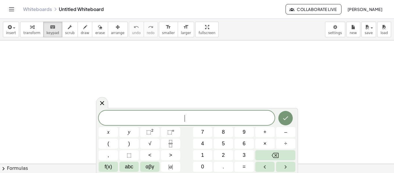
scroll to position [86, 0]
click at [12, 34] on span "insert" at bounding box center [11, 33] width 10 height 4
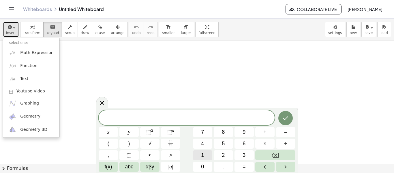
click at [204, 154] on button "1" at bounding box center [202, 155] width 19 height 10
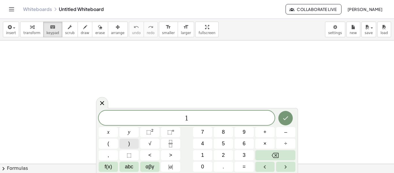
click at [131, 144] on button ")" at bounding box center [128, 143] width 19 height 10
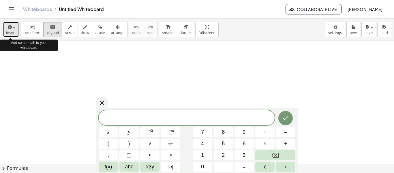
click at [10, 33] on span "insert" at bounding box center [11, 33] width 10 height 4
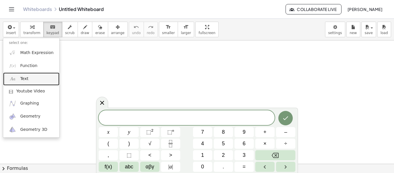
click at [31, 78] on link "Text" at bounding box center [31, 78] width 56 height 13
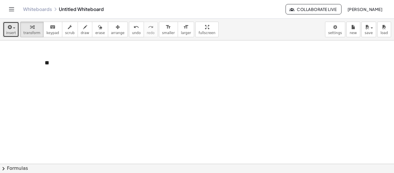
click at [11, 30] on div "button" at bounding box center [11, 26] width 10 height 7
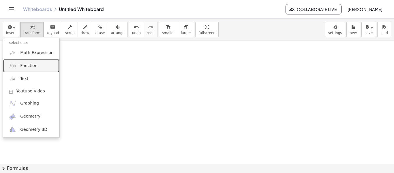
click at [32, 66] on span "Function" at bounding box center [28, 66] width 17 height 6
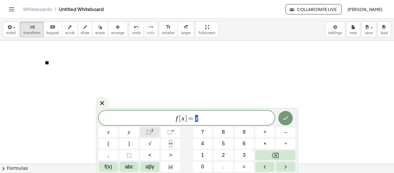
click at [152, 131] on sup "2" at bounding box center [152, 130] width 2 height 4
click at [173, 122] on span "f [ x ] = x 2 ​" at bounding box center [187, 117] width 176 height 10
click at [48, 62] on div "**" at bounding box center [82, 63] width 86 height 20
click at [114, 52] on button "+" at bounding box center [118, 52] width 11 height 10
click at [111, 53] on button "-" at bounding box center [108, 52] width 9 height 10
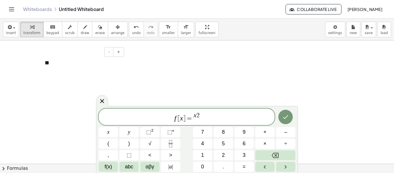
click at [58, 62] on div "**" at bounding box center [82, 63] width 86 height 20
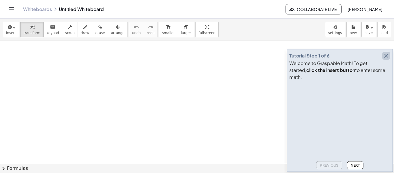
click at [386, 59] on icon "button" at bounding box center [385, 55] width 7 height 7
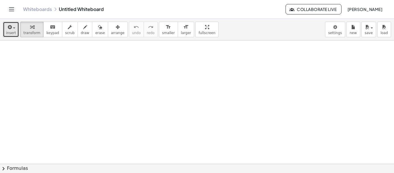
click at [14, 32] on span "insert" at bounding box center [11, 33] width 10 height 4
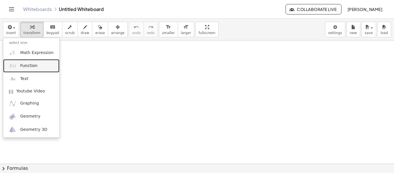
click at [28, 65] on span "Function" at bounding box center [28, 66] width 17 height 6
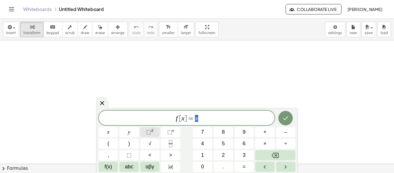
click at [152, 132] on sup "2" at bounding box center [152, 130] width 2 height 4
click at [155, 130] on button "⬚ 2" at bounding box center [149, 132] width 19 height 10
click at [108, 133] on span "x" at bounding box center [108, 132] width 2 height 8
click at [152, 130] on sup "2" at bounding box center [152, 130] width 2 height 4
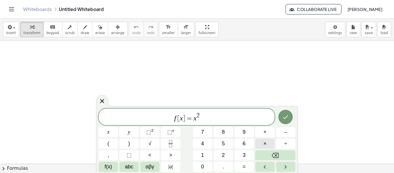
click at [264, 143] on span "×" at bounding box center [264, 143] width 3 height 8
click at [132, 167] on span "abc" at bounding box center [129, 167] width 8 height 8
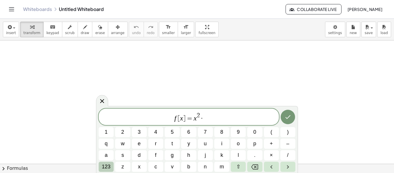
click at [108, 165] on span "123" at bounding box center [106, 167] width 9 height 8
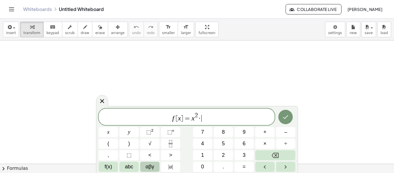
click at [150, 168] on span "αβγ" at bounding box center [150, 167] width 9 height 8
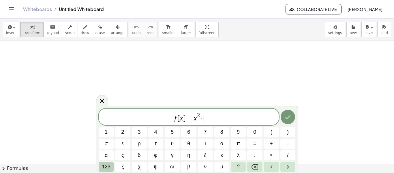
click at [111, 165] on button "123" at bounding box center [106, 166] width 15 height 10
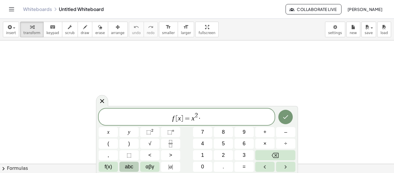
click at [128, 168] on span "abc" at bounding box center [129, 167] width 8 height 8
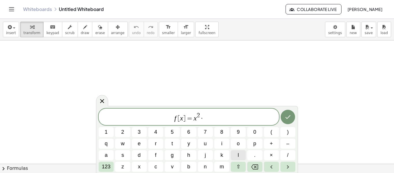
click at [236, 152] on button "l" at bounding box center [238, 155] width 15 height 10
click at [204, 166] on span "n" at bounding box center [205, 167] width 3 height 8
click at [271, 132] on span "(" at bounding box center [271, 132] width 2 height 8
click at [122, 155] on span "s" at bounding box center [122, 155] width 3 height 8
click at [141, 143] on button "e" at bounding box center [139, 143] width 15 height 10
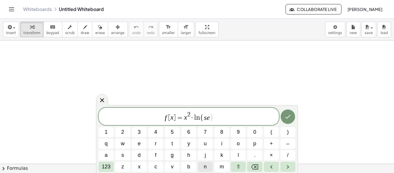
click at [204, 167] on span "n" at bounding box center [205, 167] width 3 height 8
click at [137, 166] on button "x" at bounding box center [139, 166] width 15 height 10
click at [259, 165] on button "Backspace" at bounding box center [254, 166] width 15 height 10
click at [139, 163] on span "x" at bounding box center [139, 167] width 3 height 8
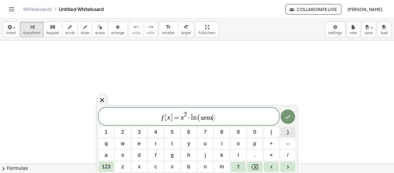
click at [286, 131] on button ")" at bounding box center [287, 132] width 15 height 10
click at [108, 167] on span "123" at bounding box center [106, 167] width 9 height 8
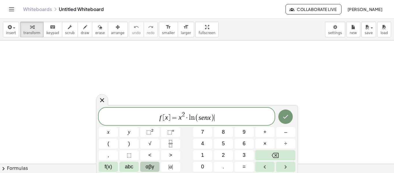
click at [148, 165] on span "αβγ" at bounding box center [150, 167] width 9 height 8
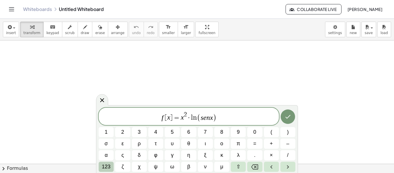
click at [111, 166] on button "123" at bounding box center [106, 166] width 15 height 10
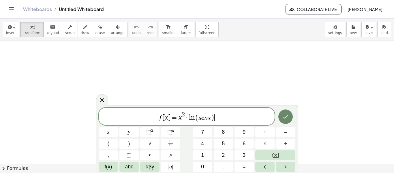
click at [288, 117] on icon "Done" at bounding box center [285, 116] width 7 height 7
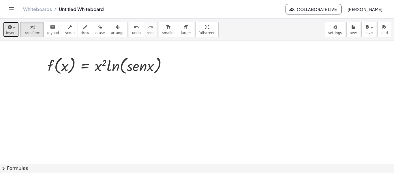
click at [7, 33] on span "insert" at bounding box center [11, 33] width 10 height 4
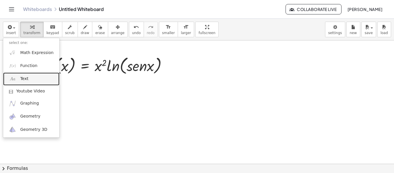
click at [30, 77] on link "Text" at bounding box center [31, 78] width 56 height 13
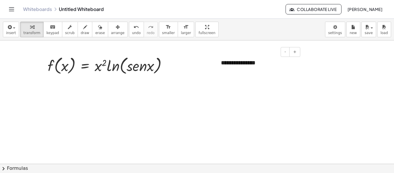
drag, startPoint x: 265, startPoint y: 52, endPoint x: 254, endPoint y: 68, distance: 19.8
click at [255, 68] on div "**********" at bounding box center [258, 63] width 86 height 20
click at [253, 65] on div "**********" at bounding box center [258, 63] width 86 height 20
click at [285, 54] on button "-" at bounding box center [284, 52] width 9 height 10
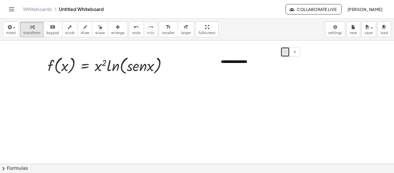
click at [285, 54] on button "-" at bounding box center [284, 52] width 9 height 10
click at [232, 59] on div "**********" at bounding box center [258, 61] width 86 height 16
click at [249, 53] on div "- +" at bounding box center [257, 52] width 86 height 10
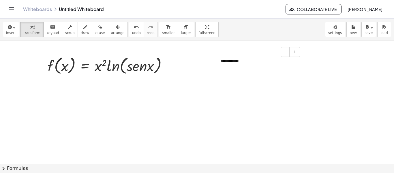
click at [252, 56] on div "- +" at bounding box center [257, 52] width 86 height 10
click at [259, 64] on div "**********" at bounding box center [258, 61] width 86 height 16
click at [132, 32] on span "undo" at bounding box center [136, 33] width 9 height 4
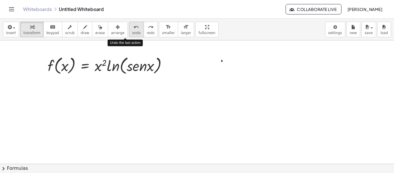
click at [132, 32] on span "undo" at bounding box center [136, 33] width 9 height 4
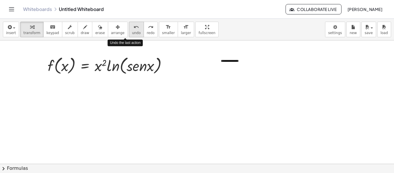
click at [132, 32] on span "undo" at bounding box center [136, 33] width 9 height 4
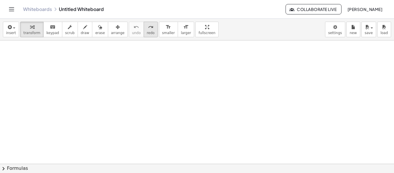
click at [144, 31] on button "redo redo" at bounding box center [151, 30] width 14 height 16
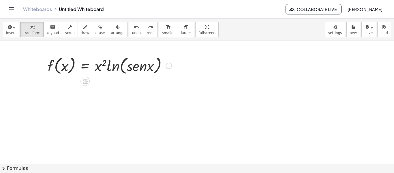
click at [169, 69] on div at bounding box center [168, 66] width 6 height 6
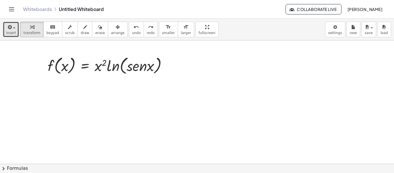
click at [8, 30] on icon "button" at bounding box center [9, 27] width 5 height 7
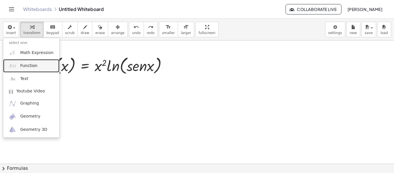
click at [33, 64] on span "Function" at bounding box center [28, 66] width 17 height 6
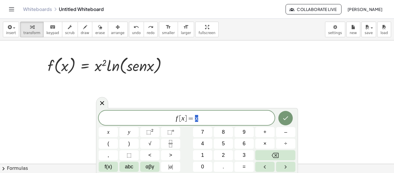
click at [184, 119] on span "f [ x ] = x" at bounding box center [187, 118] width 176 height 8
click at [207, 117] on span "f [ u ​ ] = x" at bounding box center [187, 118] width 176 height 8
click at [188, 119] on span "=" at bounding box center [191, 118] width 8 height 7
click at [198, 118] on span "f ​ = x" at bounding box center [187, 118] width 176 height 8
click at [266, 140] on span "×" at bounding box center [264, 143] width 3 height 8
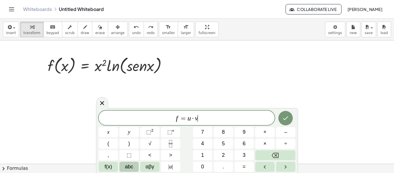
click at [128, 167] on span "abc" at bounding box center [129, 167] width 8 height 8
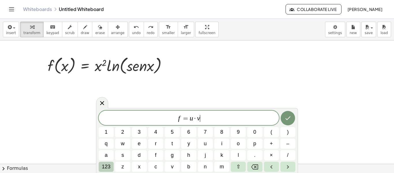
click at [107, 163] on span "123" at bounding box center [106, 167] width 9 height 8
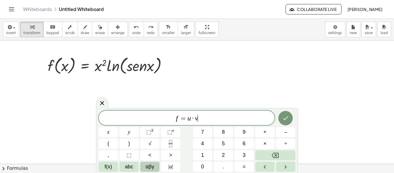
click at [157, 167] on button "αβγ" at bounding box center [149, 166] width 19 height 10
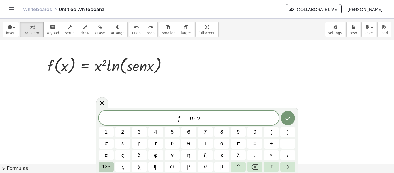
click at [102, 165] on span "123" at bounding box center [106, 167] width 9 height 8
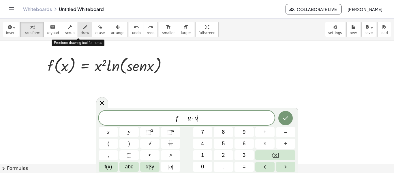
click at [81, 31] on span "draw" at bounding box center [85, 33] width 9 height 4
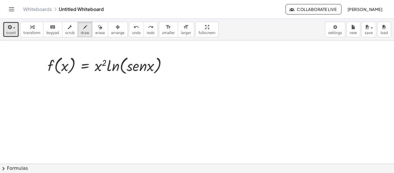
click at [13, 33] on span "insert" at bounding box center [11, 33] width 10 height 4
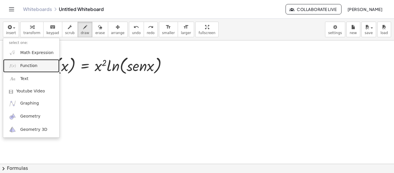
click at [33, 64] on span "Function" at bounding box center [28, 66] width 17 height 6
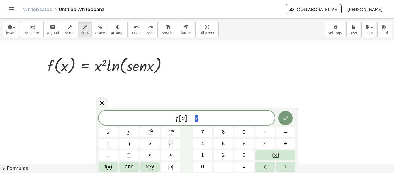
click at [188, 118] on span "=" at bounding box center [191, 118] width 8 height 7
click at [193, 118] on var "x" at bounding box center [192, 117] width 3 height 7
click at [265, 145] on span "×" at bounding box center [264, 143] width 3 height 8
click at [113, 165] on button "f(x)" at bounding box center [108, 166] width 19 height 10
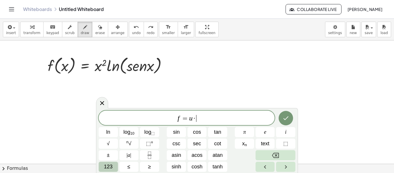
click at [112, 165] on span "123" at bounding box center [108, 167] width 9 height 8
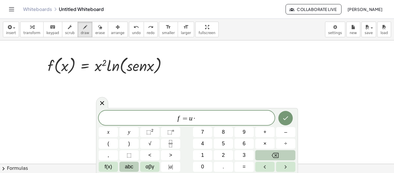
click at [133, 165] on span "abc" at bounding box center [129, 167] width 8 height 8
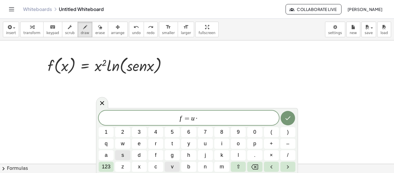
click at [173, 166] on span "v" at bounding box center [172, 167] width 3 height 8
click at [112, 169] on button "123" at bounding box center [106, 166] width 15 height 10
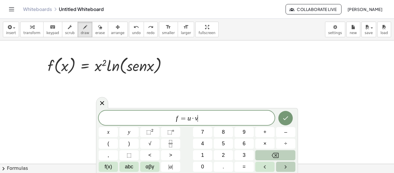
click at [283, 166] on icon "Right arrow" at bounding box center [285, 166] width 7 height 7
click at [280, 168] on button "Right arrow" at bounding box center [285, 166] width 19 height 10
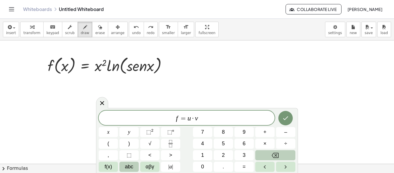
click at [129, 165] on span "abc" at bounding box center [129, 167] width 8 height 8
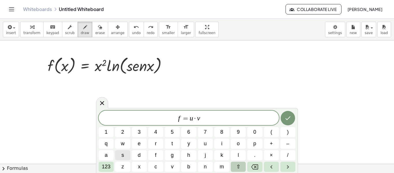
click at [242, 164] on button "⇧" at bounding box center [238, 166] width 15 height 10
click at [286, 157] on button "/" at bounding box center [287, 155] width 15 height 10
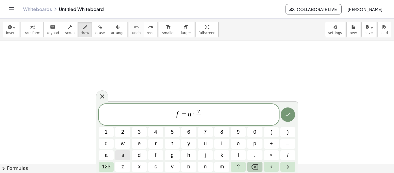
click at [251, 164] on icon "Backspace" at bounding box center [254, 166] width 7 height 7
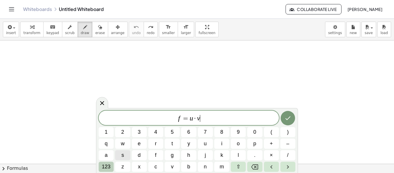
click at [103, 162] on button "123" at bounding box center [106, 166] width 15 height 10
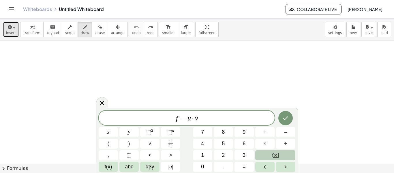
click at [17, 28] on button "insert" at bounding box center [11, 30] width 16 height 16
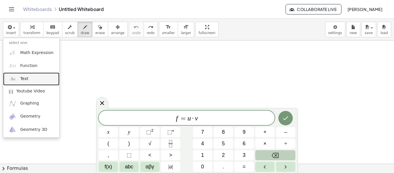
click at [30, 78] on link "Text" at bounding box center [31, 78] width 56 height 13
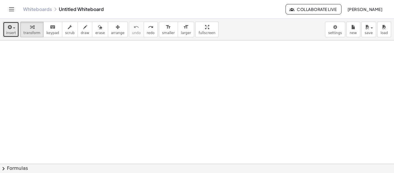
click at [11, 31] on span "insert" at bounding box center [11, 33] width 10 height 4
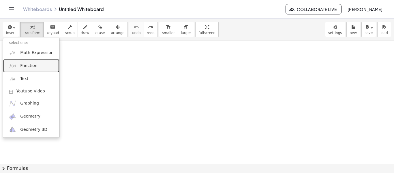
click at [31, 64] on span "Function" at bounding box center [28, 66] width 17 height 6
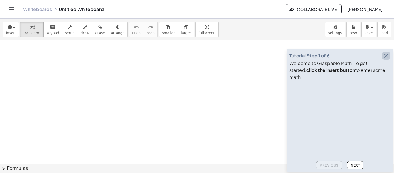
click at [384, 59] on icon "button" at bounding box center [385, 55] width 7 height 7
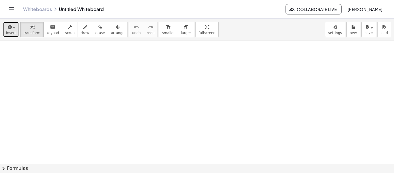
click at [17, 28] on button "insert" at bounding box center [11, 30] width 16 height 16
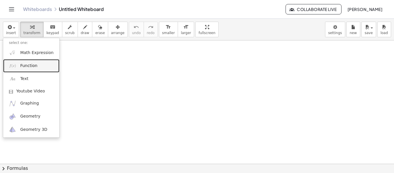
click at [21, 64] on span "Function" at bounding box center [28, 66] width 17 height 6
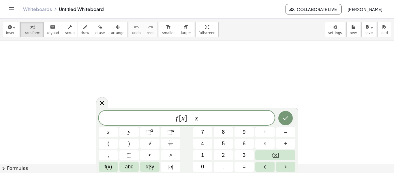
click at [206, 118] on span "f [ x ] = x ​" at bounding box center [187, 118] width 176 height 8
click at [150, 133] on span "⬚" at bounding box center [148, 132] width 5 height 6
click at [262, 144] on button "×" at bounding box center [264, 143] width 19 height 10
click at [125, 165] on span "abc" at bounding box center [129, 167] width 8 height 8
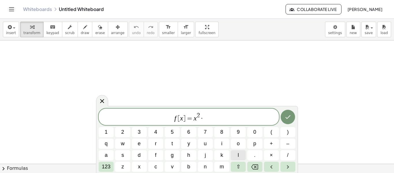
click at [238, 154] on span "l" at bounding box center [237, 155] width 1 height 8
click at [200, 166] on button "n" at bounding box center [205, 166] width 15 height 10
click at [270, 130] on button "(" at bounding box center [271, 132] width 15 height 10
click at [126, 154] on button "s" at bounding box center [122, 155] width 15 height 10
click at [146, 144] on button "e" at bounding box center [139, 143] width 15 height 10
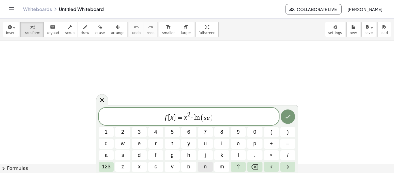
click at [203, 164] on button "n" at bounding box center [205, 166] width 15 height 10
click at [139, 166] on span "x" at bounding box center [139, 167] width 3 height 8
click at [288, 132] on button ")" at bounding box center [287, 132] width 15 height 10
click at [286, 119] on icon "Done" at bounding box center [287, 116] width 7 height 7
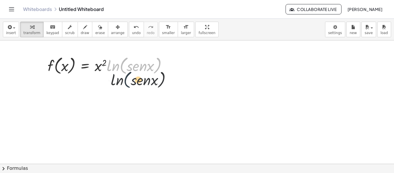
drag, startPoint x: 120, startPoint y: 57, endPoint x: 123, endPoint y: 73, distance: 16.7
click at [124, 73] on div at bounding box center [110, 65] width 130 height 22
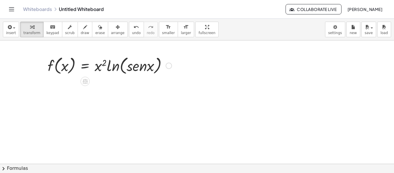
click at [87, 63] on div at bounding box center [110, 65] width 130 height 22
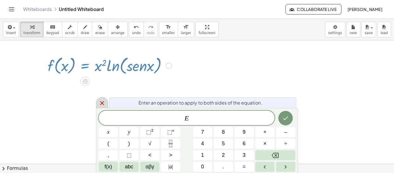
click at [100, 101] on icon at bounding box center [102, 102] width 7 height 7
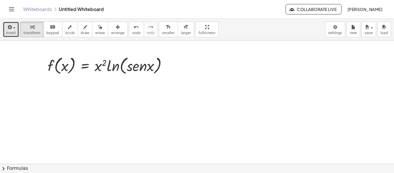
click at [7, 34] on span "insert" at bounding box center [11, 33] width 10 height 4
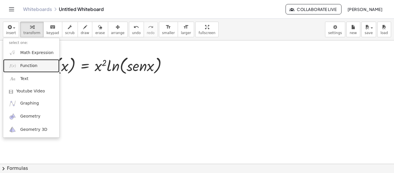
click at [31, 63] on span "Function" at bounding box center [28, 66] width 17 height 6
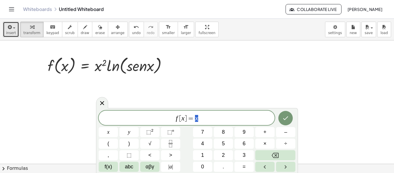
click at [10, 34] on span "insert" at bounding box center [11, 33] width 10 height 4
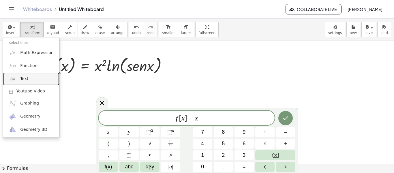
click at [29, 77] on link "Text" at bounding box center [31, 78] width 56 height 13
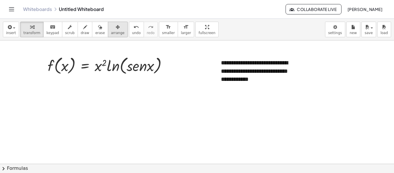
click at [114, 31] on button "arrange" at bounding box center [118, 30] width 20 height 16
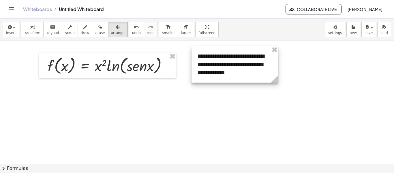
drag, startPoint x: 250, startPoint y: 57, endPoint x: 227, endPoint y: 50, distance: 24.5
click at [227, 50] on div at bounding box center [234, 64] width 86 height 36
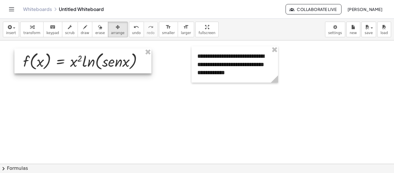
drag, startPoint x: 70, startPoint y: 64, endPoint x: 57, endPoint y: 60, distance: 13.9
click at [47, 60] on div at bounding box center [82, 60] width 137 height 25
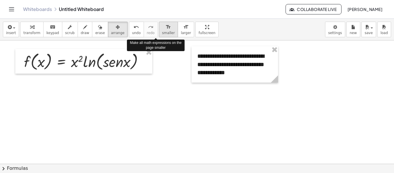
click at [162, 29] on div "format_size" at bounding box center [168, 26] width 13 height 7
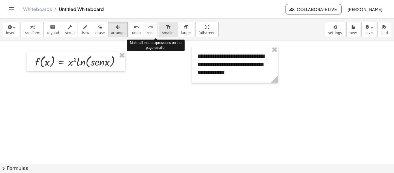
click at [162, 29] on div "format_size" at bounding box center [168, 26] width 13 height 7
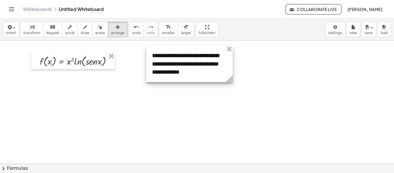
drag, startPoint x: 208, startPoint y: 54, endPoint x: 161, endPoint y: 54, distance: 47.3
click at [161, 54] on div at bounding box center [189, 64] width 86 height 36
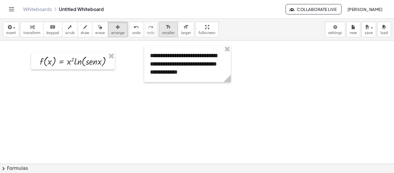
click at [162, 33] on span "smaller" at bounding box center [168, 33] width 13 height 4
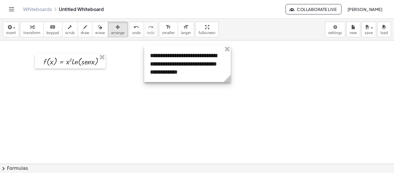
click at [172, 61] on div at bounding box center [187, 64] width 86 height 36
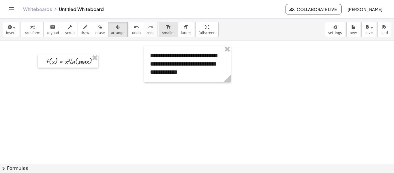
click at [162, 34] on span "smaller" at bounding box center [168, 33] width 13 height 4
click at [181, 34] on span "larger" at bounding box center [186, 33] width 10 height 4
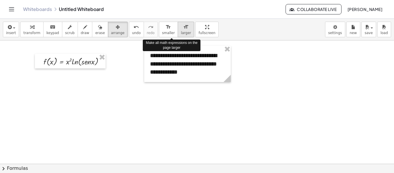
click at [181, 34] on span "larger" at bounding box center [186, 33] width 10 height 4
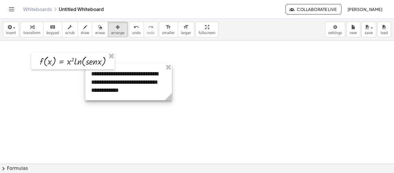
drag, startPoint x: 201, startPoint y: 73, endPoint x: 143, endPoint y: 91, distance: 61.5
click at [143, 91] on div at bounding box center [128, 82] width 86 height 36
click at [178, 33] on button "format_size larger" at bounding box center [186, 30] width 16 height 16
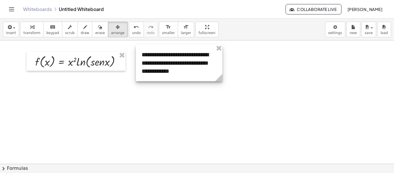
drag, startPoint x: 134, startPoint y: 81, endPoint x: 184, endPoint y: 62, distance: 53.9
click at [184, 62] on div at bounding box center [179, 63] width 86 height 36
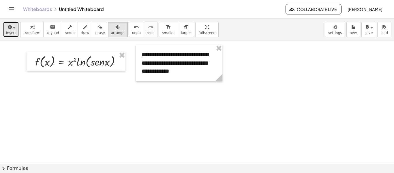
click at [13, 30] on div "button" at bounding box center [11, 26] width 10 height 7
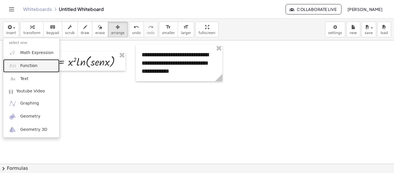
click at [32, 61] on link "Function" at bounding box center [31, 65] width 56 height 13
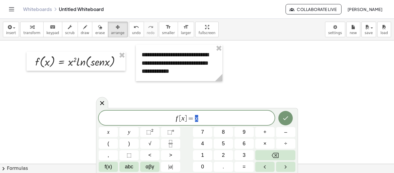
click at [183, 120] on var "x" at bounding box center [182, 117] width 3 height 7
click at [187, 121] on span "=" at bounding box center [191, 118] width 8 height 7
click at [266, 145] on button "×" at bounding box center [264, 143] width 19 height 10
click at [284, 120] on icon "Done" at bounding box center [285, 117] width 7 height 7
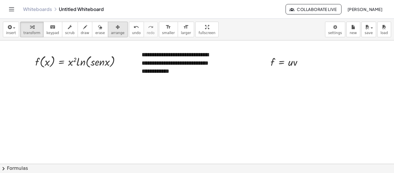
click at [111, 31] on span "arrange" at bounding box center [118, 33] width 14 height 4
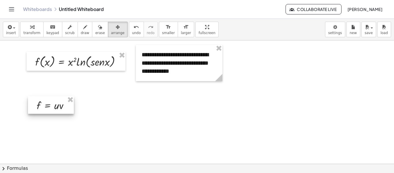
drag, startPoint x: 284, startPoint y: 58, endPoint x: 50, endPoint y: 101, distance: 237.1
click at [50, 101] on div at bounding box center [51, 105] width 46 height 18
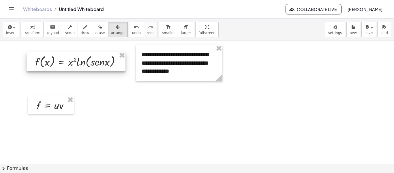
click at [98, 58] on div at bounding box center [76, 61] width 99 height 19
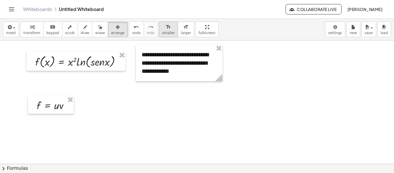
click at [162, 29] on div "format_size" at bounding box center [168, 26] width 13 height 7
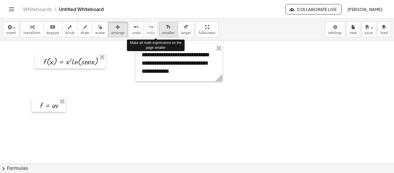
click at [162, 29] on div "format_size" at bounding box center [168, 26] width 13 height 7
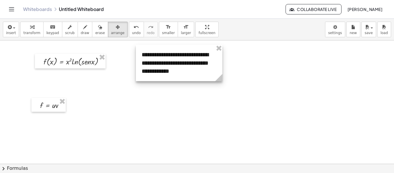
click at [175, 66] on div at bounding box center [179, 63] width 86 height 36
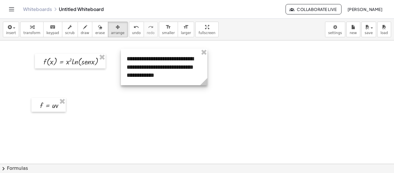
drag, startPoint x: 172, startPoint y: 61, endPoint x: 157, endPoint y: 65, distance: 15.5
click at [157, 65] on div at bounding box center [164, 67] width 86 height 36
click at [81, 34] on span "draw" at bounding box center [85, 33] width 9 height 4
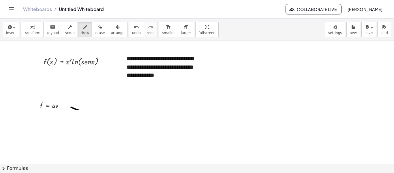
drag, startPoint x: 71, startPoint y: 107, endPoint x: 78, endPoint y: 110, distance: 7.4
click at [95, 32] on span "erase" at bounding box center [100, 33] width 10 height 4
drag, startPoint x: 73, startPoint y: 108, endPoint x: 75, endPoint y: 110, distance: 3.3
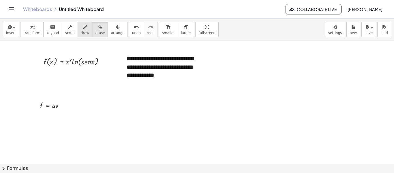
click at [81, 34] on span "draw" at bounding box center [85, 33] width 9 height 4
drag, startPoint x: 66, startPoint y: 107, endPoint x: 77, endPoint y: 106, distance: 10.7
drag, startPoint x: 75, startPoint y: 103, endPoint x: 72, endPoint y: 110, distance: 7.4
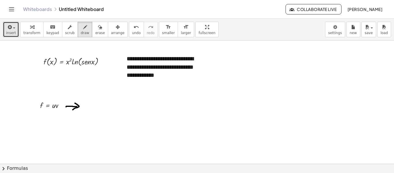
click at [12, 33] on span "insert" at bounding box center [11, 33] width 10 height 4
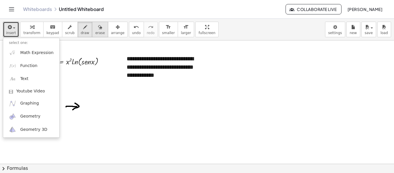
click at [92, 30] on button "erase" at bounding box center [100, 30] width 16 height 16
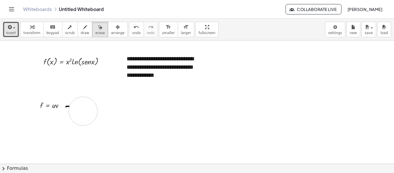
click at [83, 28] on icon "button" at bounding box center [85, 27] width 4 height 7
drag, startPoint x: 66, startPoint y: 106, endPoint x: 75, endPoint y: 105, distance: 8.8
click at [98, 30] on icon "button" at bounding box center [100, 27] width 4 height 7
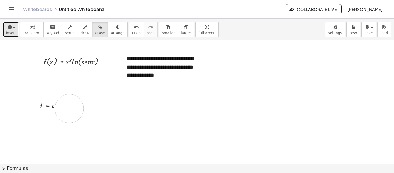
drag, startPoint x: 68, startPoint y: 110, endPoint x: 70, endPoint y: 106, distance: 4.5
click at [81, 32] on span "draw" at bounding box center [85, 33] width 9 height 4
drag, startPoint x: 63, startPoint y: 105, endPoint x: 73, endPoint y: 105, distance: 10.1
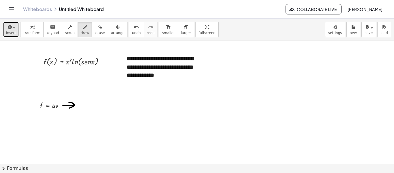
drag, startPoint x: 69, startPoint y: 102, endPoint x: 69, endPoint y: 108, distance: 5.8
click at [7, 29] on icon "button" at bounding box center [9, 27] width 5 height 7
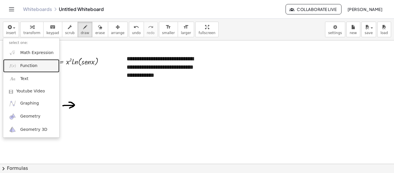
click at [33, 67] on span "Function" at bounding box center [28, 66] width 17 height 6
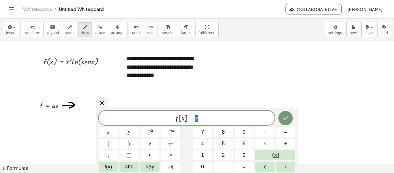
click at [188, 118] on span "=" at bounding box center [191, 118] width 8 height 7
click at [128, 166] on span "abc" at bounding box center [129, 167] width 8 height 8
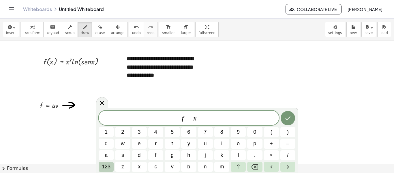
click at [110, 167] on span "123" at bounding box center [106, 167] width 9 height 8
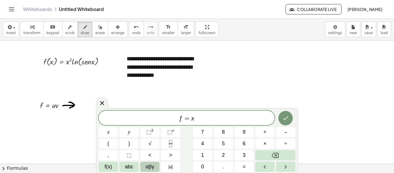
click at [151, 170] on span "αβγ" at bounding box center [150, 167] width 9 height 8
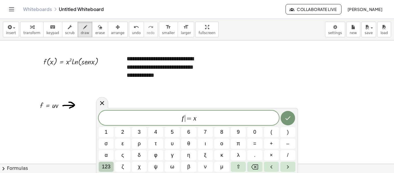
click at [112, 166] on button "123" at bounding box center [106, 166] width 15 height 10
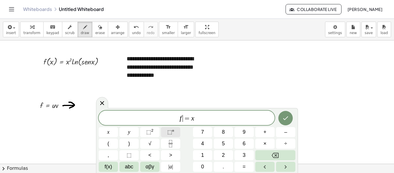
click at [175, 133] on button "⬚ n" at bounding box center [170, 132] width 19 height 10
click at [198, 116] on span "f ´ = x ​" at bounding box center [187, 117] width 176 height 10
click at [148, 133] on span "⬚" at bounding box center [148, 132] width 5 height 6
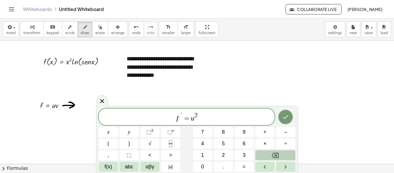
click at [274, 155] on icon "Backspace" at bounding box center [274, 155] width 7 height 7
click at [170, 132] on span "⬚" at bounding box center [169, 132] width 5 height 6
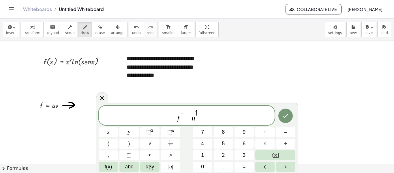
click at [202, 120] on span "f ´ = u ′ ​" at bounding box center [187, 115] width 176 height 13
click at [267, 143] on button "×" at bounding box center [264, 143] width 19 height 10
click at [266, 132] on button "+" at bounding box center [264, 132] width 19 height 10
click at [130, 168] on span "abc" at bounding box center [129, 167] width 8 height 8
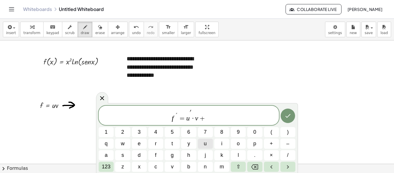
click at [203, 144] on button "u" at bounding box center [205, 143] width 15 height 10
click at [271, 152] on span "×" at bounding box center [270, 155] width 3 height 8
click at [171, 163] on span "v" at bounding box center [172, 167] width 3 height 8
click at [109, 165] on span "123" at bounding box center [106, 167] width 9 height 8
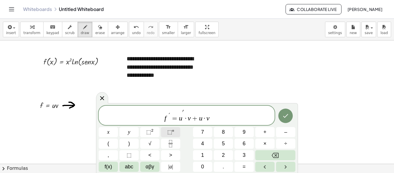
click at [168, 131] on span "⬚" at bounding box center [169, 132] width 5 height 6
click at [286, 117] on icon "Done" at bounding box center [285, 115] width 7 height 7
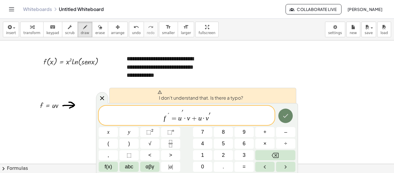
click at [284, 116] on icon "Done" at bounding box center [285, 116] width 5 height 4
click at [284, 117] on icon "Done" at bounding box center [285, 115] width 7 height 7
click at [283, 117] on icon "Done" at bounding box center [285, 115] width 7 height 7
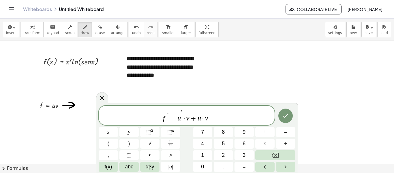
click at [184, 111] on span "f ´ = u ′ · v + u · v ​" at bounding box center [187, 115] width 176 height 13
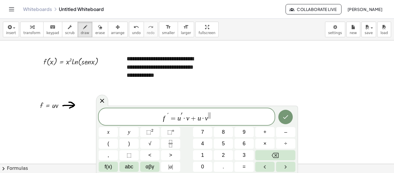
click at [209, 118] on span at bounding box center [209, 115] width 3 height 6
click at [169, 115] on span "´" at bounding box center [168, 115] width 3 height 6
click at [286, 120] on icon "Done" at bounding box center [285, 116] width 7 height 7
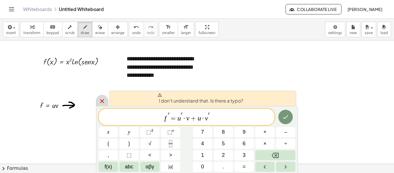
click at [103, 99] on icon at bounding box center [102, 100] width 7 height 7
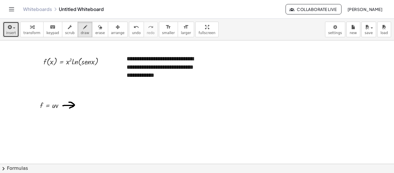
click at [13, 27] on span "button" at bounding box center [14, 27] width 2 height 1
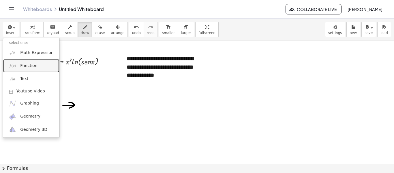
click at [36, 63] on link "Function" at bounding box center [31, 65] width 56 height 13
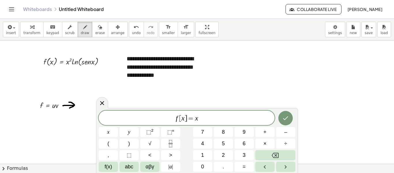
click at [186, 120] on span "]" at bounding box center [185, 118] width 2 height 7
click at [203, 122] on span "f ​ = x" at bounding box center [187, 118] width 176 height 8
click at [266, 144] on span "×" at bounding box center [264, 143] width 3 height 8
click at [266, 130] on span "+" at bounding box center [264, 132] width 3 height 8
click at [269, 141] on button "×" at bounding box center [264, 143] width 19 height 10
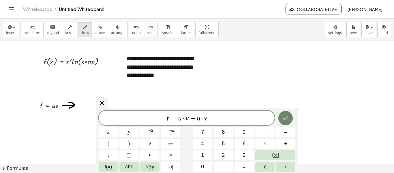
click at [284, 117] on icon "Done" at bounding box center [285, 117] width 7 height 7
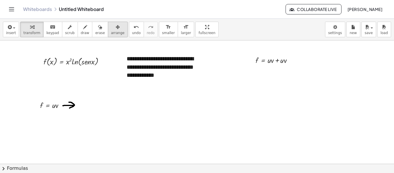
click at [111, 33] on span "arrange" at bounding box center [118, 33] width 14 height 4
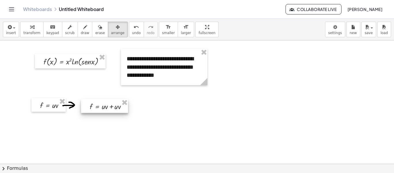
drag, startPoint x: 270, startPoint y: 62, endPoint x: 104, endPoint y: 108, distance: 172.1
click at [104, 108] on div at bounding box center [104, 106] width 47 height 14
click at [81, 31] on span "draw" at bounding box center [85, 33] width 9 height 4
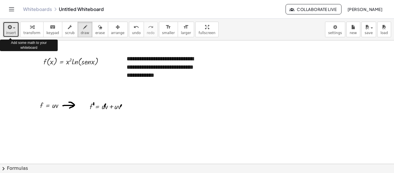
click at [14, 32] on span "insert" at bounding box center [11, 33] width 10 height 4
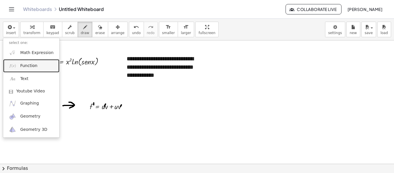
click at [30, 68] on span "Function" at bounding box center [28, 66] width 17 height 6
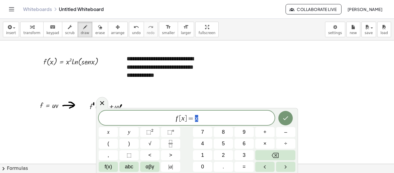
click at [190, 119] on span "=" at bounding box center [191, 118] width 8 height 7
click at [112, 156] on button "," at bounding box center [108, 155] width 19 height 10
click at [268, 156] on button "Backspace" at bounding box center [275, 155] width 40 height 10
click at [173, 133] on span "⬚ n" at bounding box center [170, 132] width 7 height 8
click at [107, 158] on button "," at bounding box center [108, 155] width 19 height 10
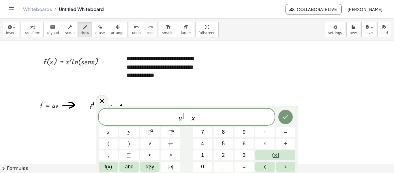
click at [201, 117] on span "u , ​ = x" at bounding box center [187, 117] width 176 height 10
click at [124, 167] on button "abc" at bounding box center [128, 166] width 19 height 10
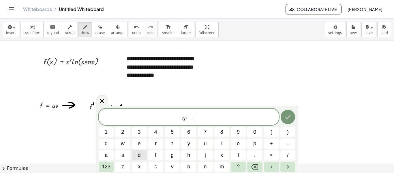
click at [141, 152] on button "d" at bounding box center [139, 155] width 15 height 10
click at [286, 154] on button "/" at bounding box center [287, 155] width 15 height 10
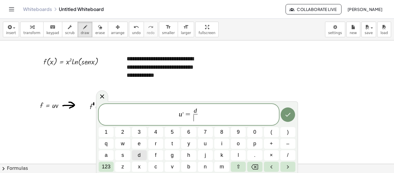
click at [139, 154] on span "d" at bounding box center [139, 155] width 3 height 8
click at [144, 164] on button "x" at bounding box center [139, 166] width 15 height 10
click at [112, 165] on button "123" at bounding box center [106, 166] width 15 height 10
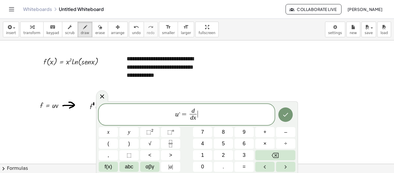
click at [201, 114] on span "u , = d d x ​ ​" at bounding box center [187, 114] width 176 height 15
click at [105, 129] on button "x" at bounding box center [108, 132] width 19 height 10
click at [152, 130] on sup "2" at bounding box center [152, 130] width 2 height 4
click at [247, 164] on button "=" at bounding box center [243, 166] width 19 height 10
click at [112, 133] on button "x" at bounding box center [108, 132] width 19 height 10
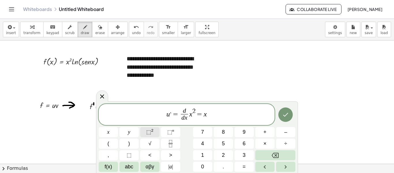
click at [150, 130] on span "⬚" at bounding box center [148, 132] width 5 height 6
click at [224, 154] on span "2" at bounding box center [223, 155] width 3 height 8
click at [107, 132] on span "x" at bounding box center [108, 132] width 2 height 8
click at [288, 116] on icon "Done" at bounding box center [285, 114] width 7 height 7
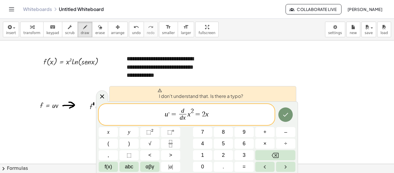
click at [169, 114] on span "," at bounding box center [168, 111] width 1 height 6
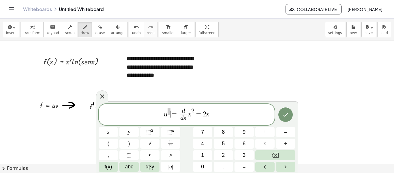
click at [171, 115] on span "=" at bounding box center [174, 113] width 8 height 7
click at [289, 115] on button "Done" at bounding box center [285, 114] width 14 height 14
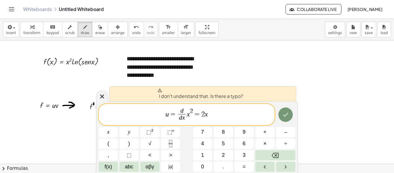
click at [163, 90] on span at bounding box center [200, 90] width 86 height 5
click at [280, 115] on button "Done" at bounding box center [285, 114] width 14 height 14
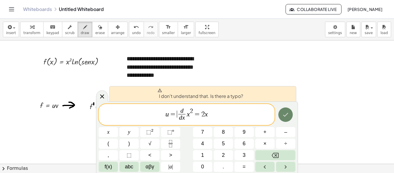
click at [280, 115] on button "Done" at bounding box center [285, 114] width 14 height 14
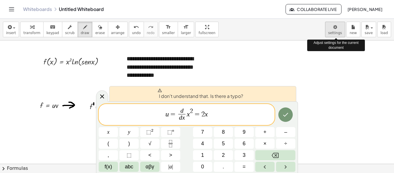
click at [340, 32] on body "**********" at bounding box center [197, 86] width 394 height 173
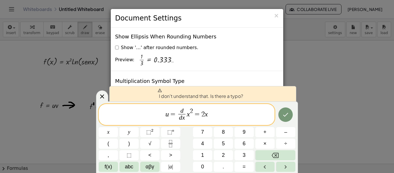
scroll to position [1418, 0]
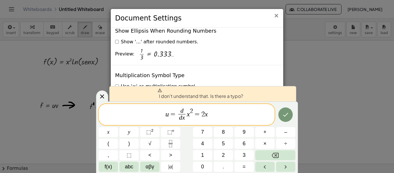
click at [275, 17] on span "×" at bounding box center [275, 15] width 5 height 7
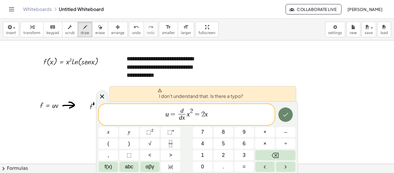
click at [290, 118] on button "Done" at bounding box center [285, 114] width 14 height 14
click at [289, 116] on icon "Done" at bounding box center [285, 114] width 7 height 7
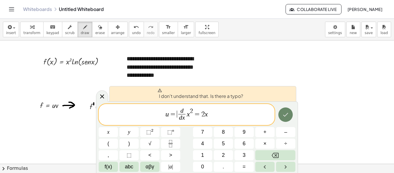
click at [289, 116] on icon "Done" at bounding box center [285, 114] width 7 height 7
click at [235, 117] on span "u = ​ d d x ​ x 2 = 2 x" at bounding box center [187, 114] width 176 height 15
